Goal: Navigation & Orientation: Find specific page/section

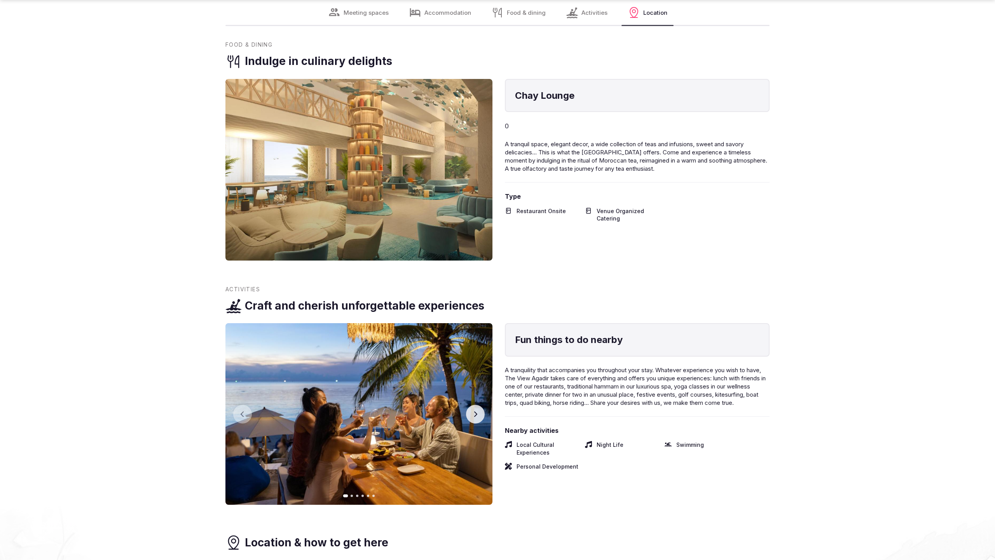
scroll to position [1575, 0]
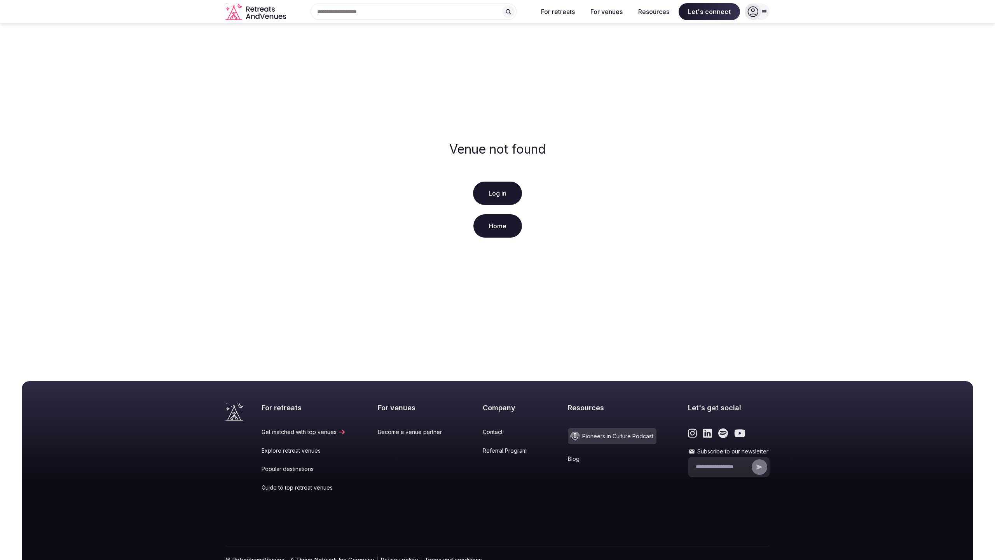
scroll to position [41, 0]
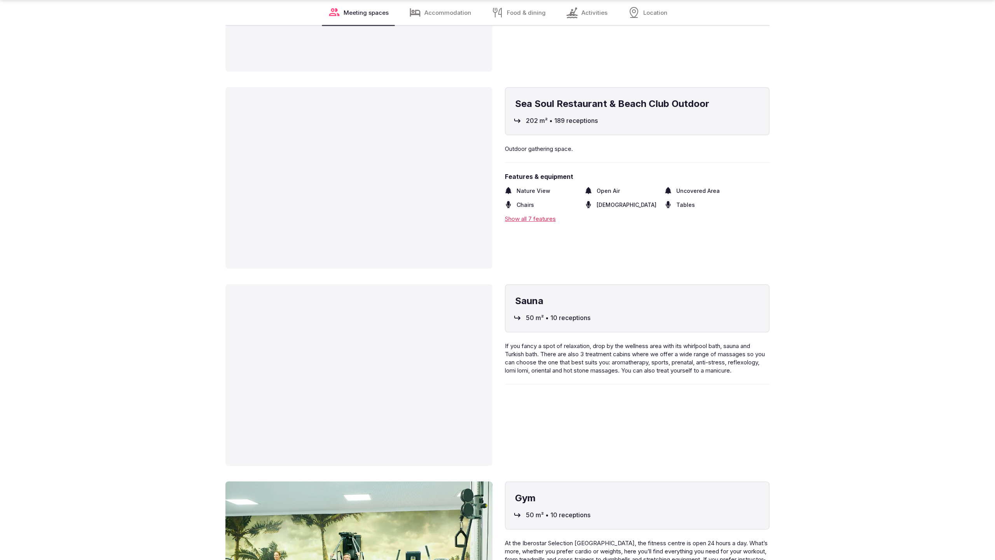
scroll to position [2097, 0]
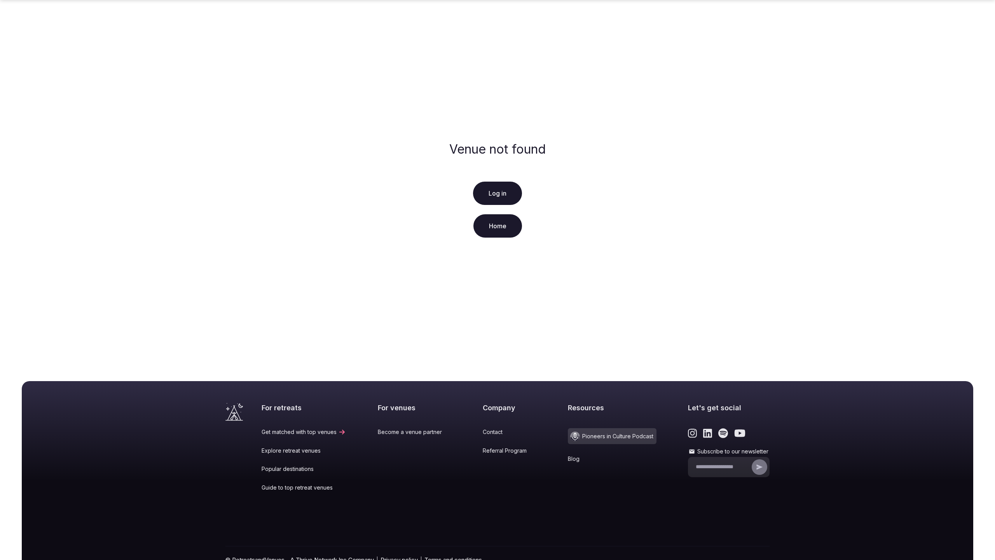
scroll to position [41, 0]
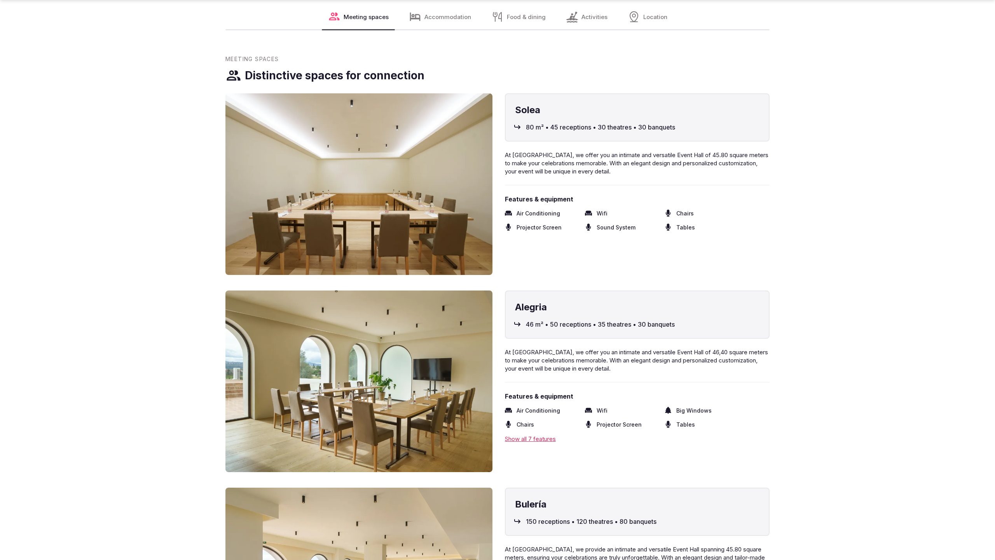
scroll to position [1606, 0]
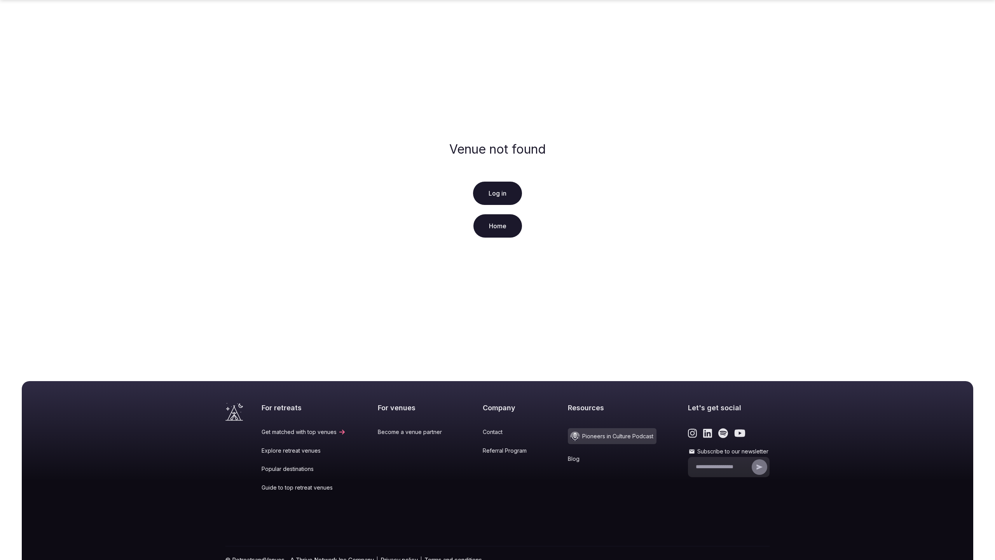
scroll to position [41, 0]
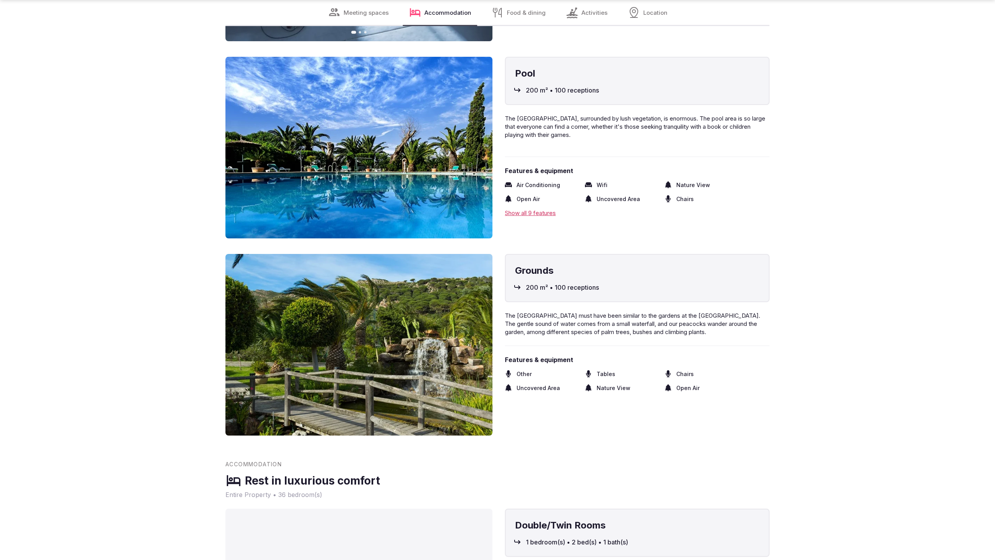
scroll to position [1580, 0]
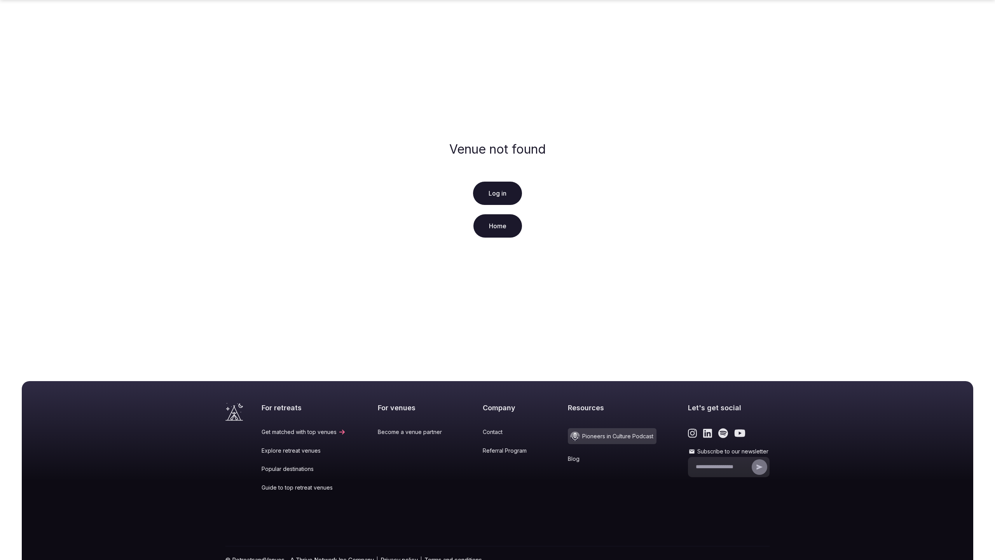
scroll to position [41, 0]
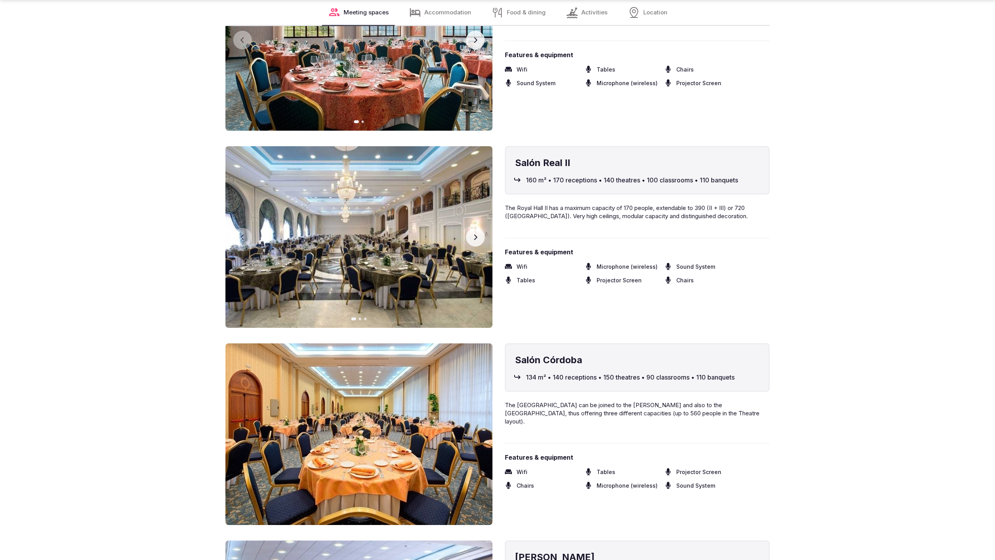
scroll to position [2123, 0]
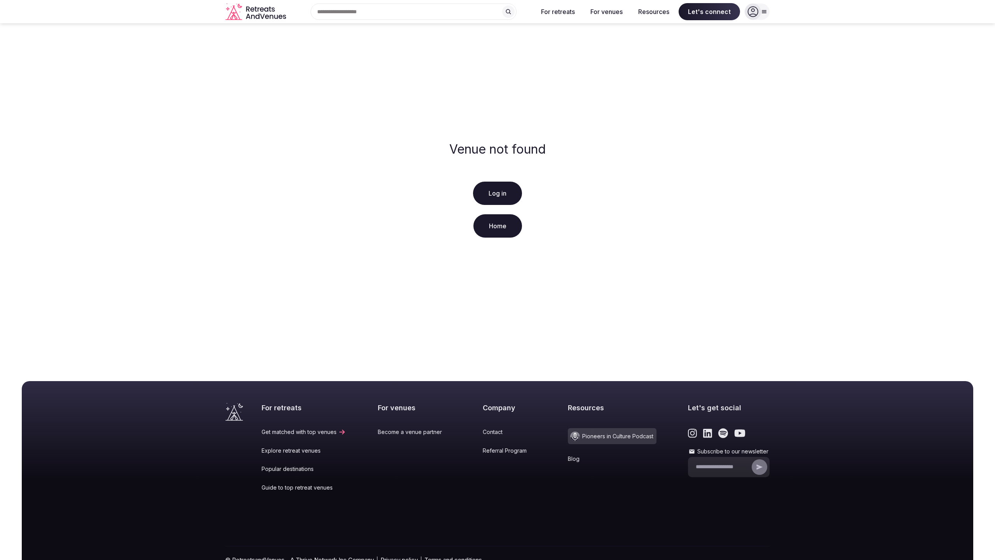
scroll to position [41, 0]
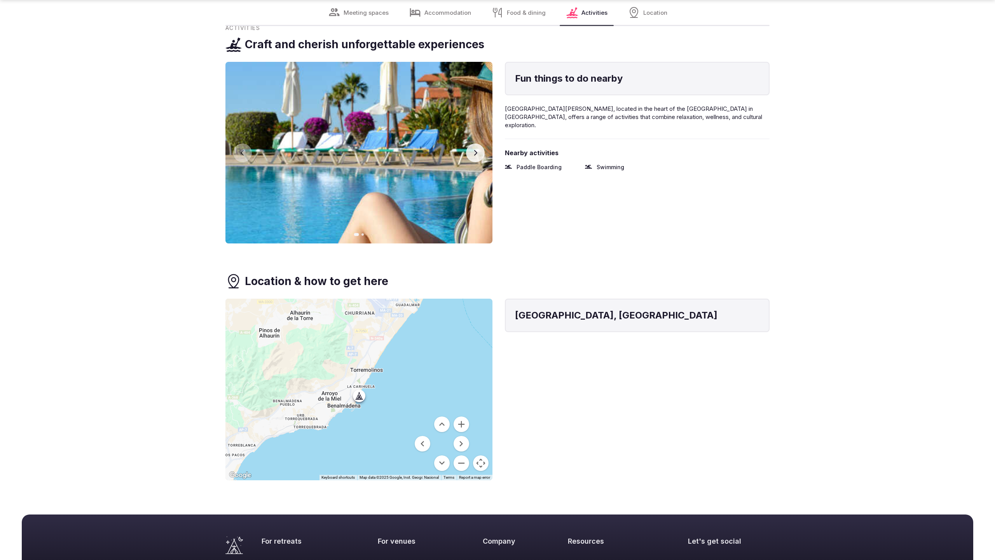
scroll to position [1755, 0]
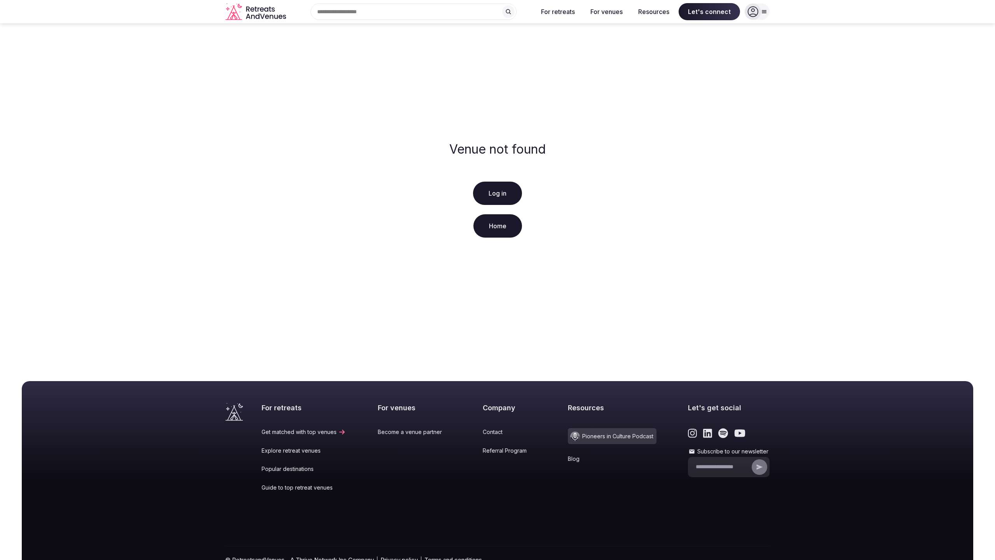
scroll to position [41, 0]
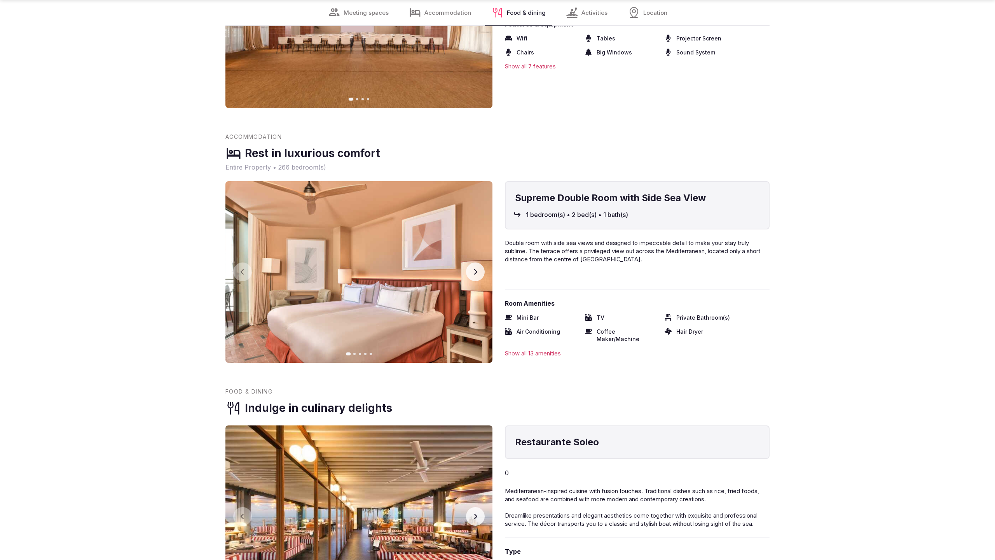
scroll to position [1557, 0]
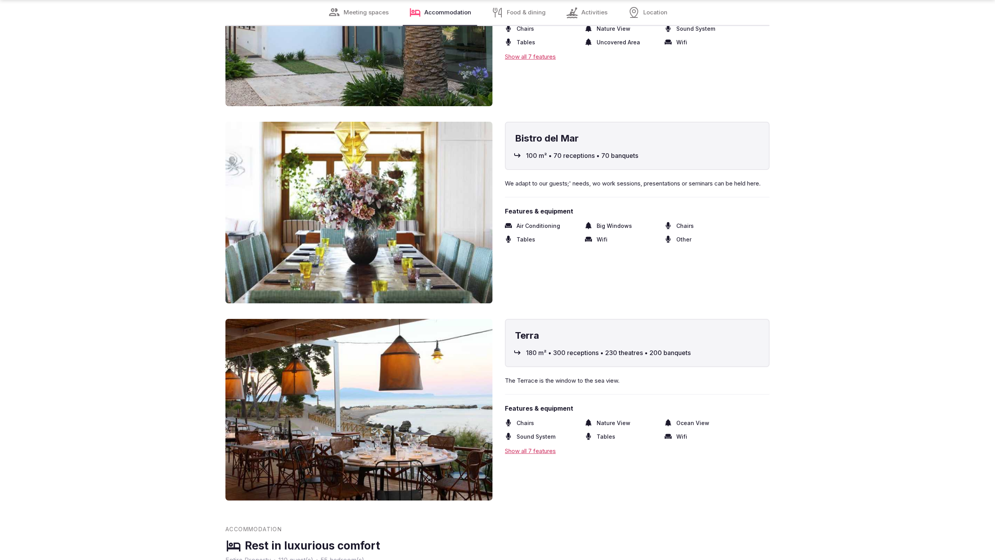
scroll to position [2097, 0]
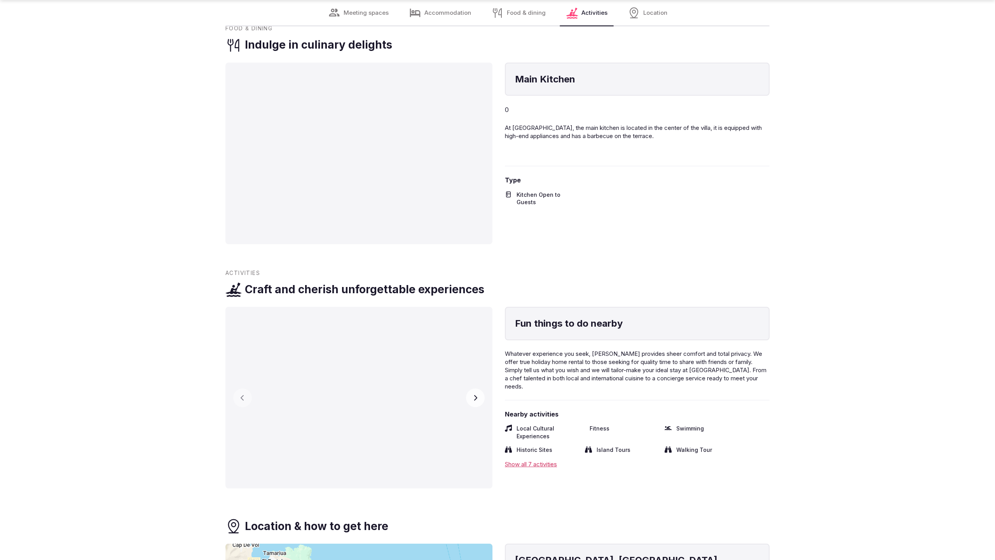
scroll to position [1482, 0]
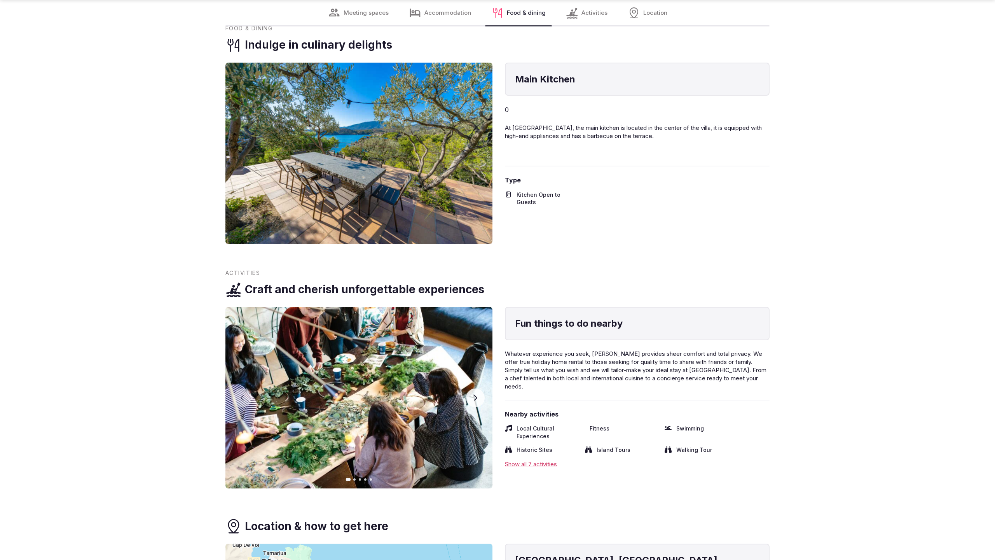
scroll to position [1482, 0]
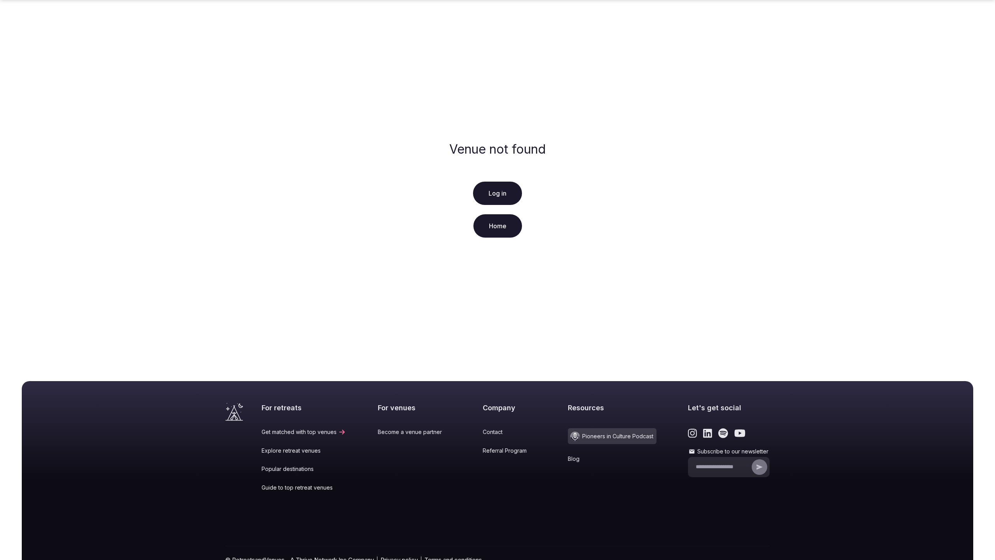
scroll to position [41, 0]
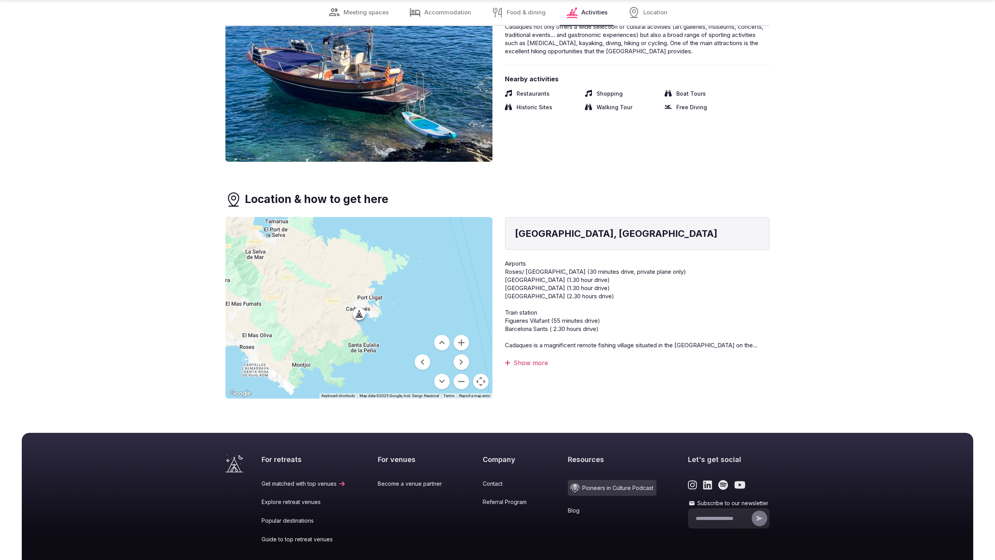
scroll to position [1664, 0]
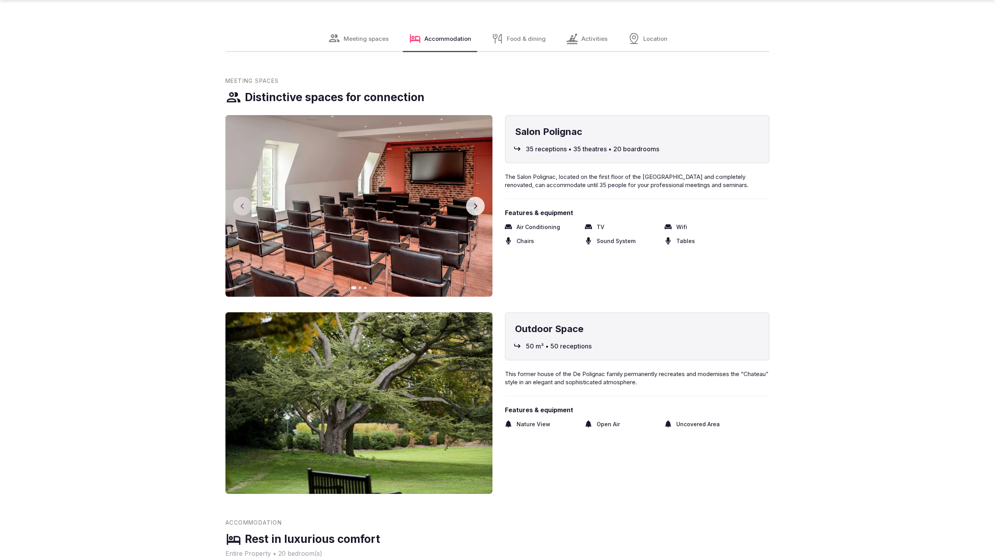
scroll to position [1601, 0]
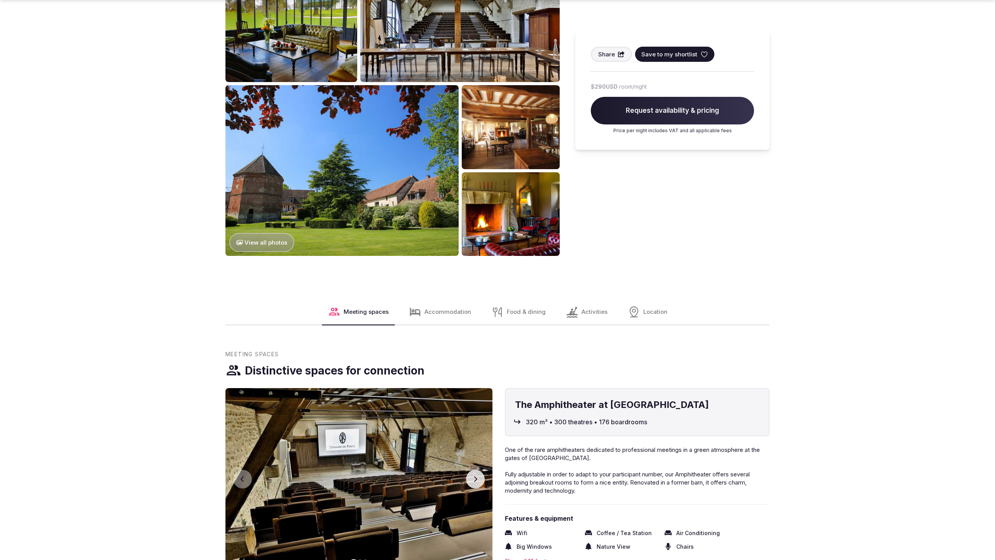
scroll to position [1040, 0]
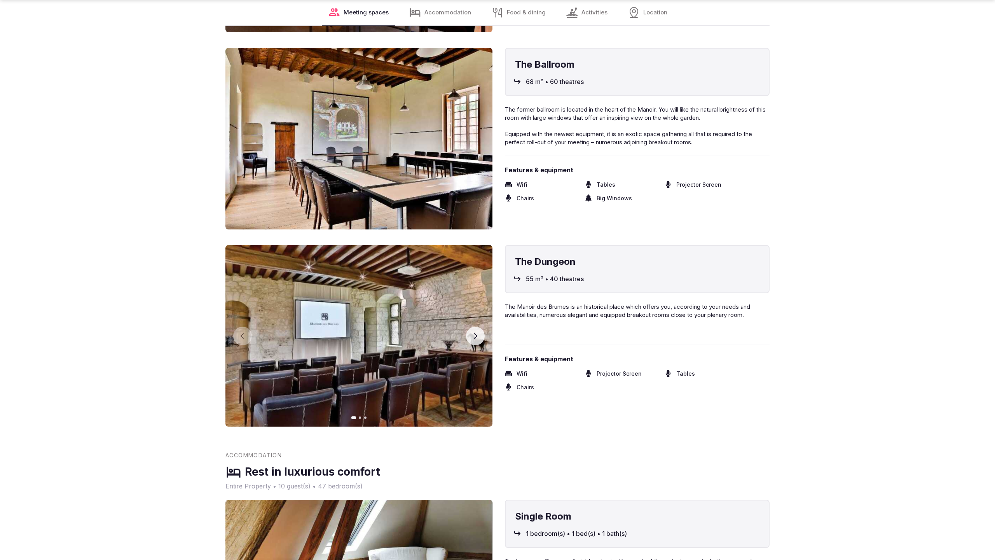
scroll to position [1580, 0]
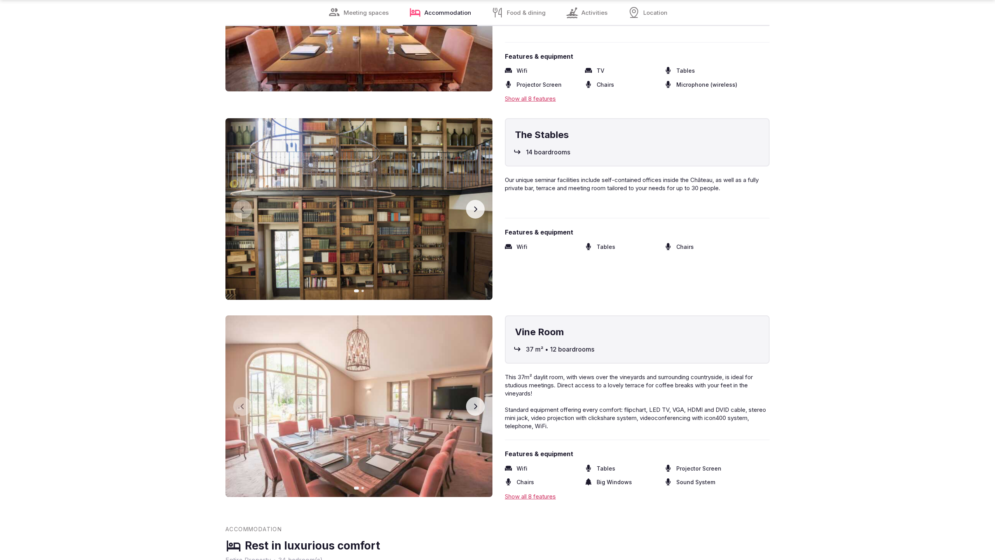
scroll to position [2097, 0]
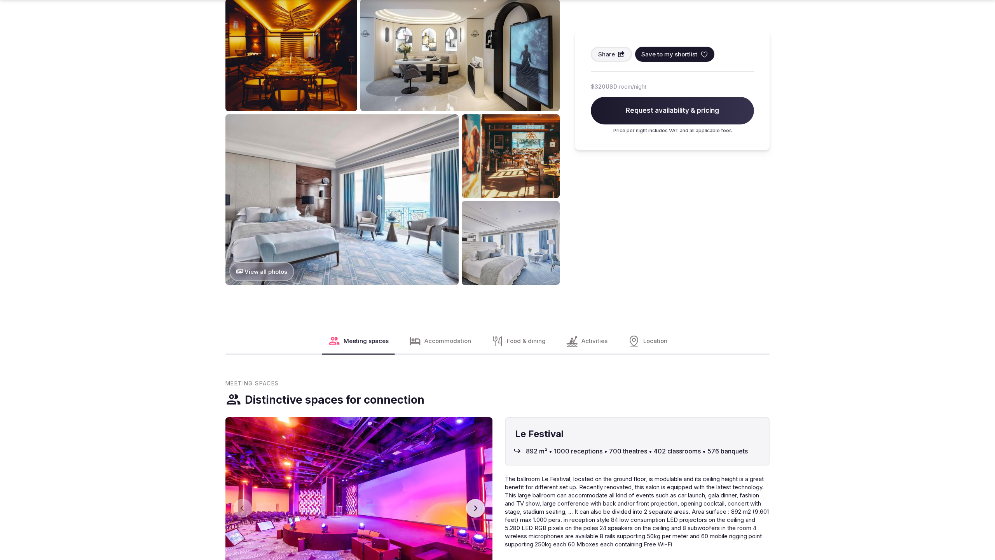
scroll to position [1063, 0]
